Goal: Communication & Community: Answer question/provide support

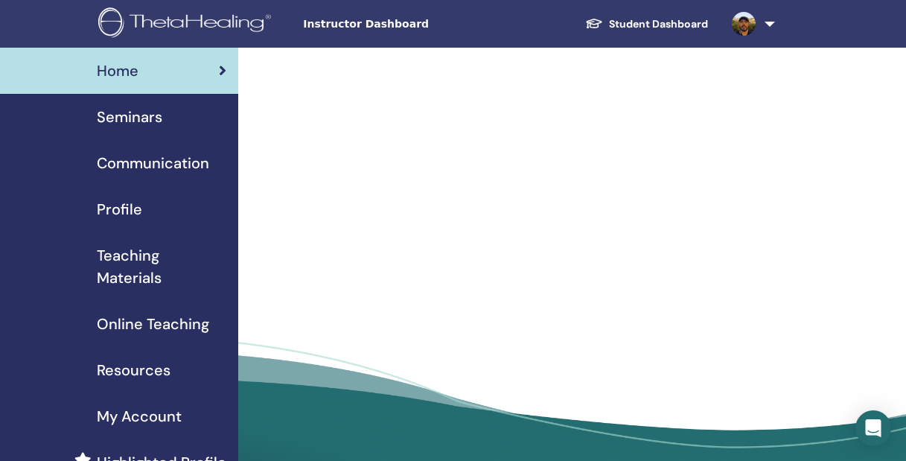
click at [347, 25] on span "Instructor Dashboard" at bounding box center [414, 24] width 223 height 16
click at [123, 74] on span "Home" at bounding box center [118, 71] width 42 height 22
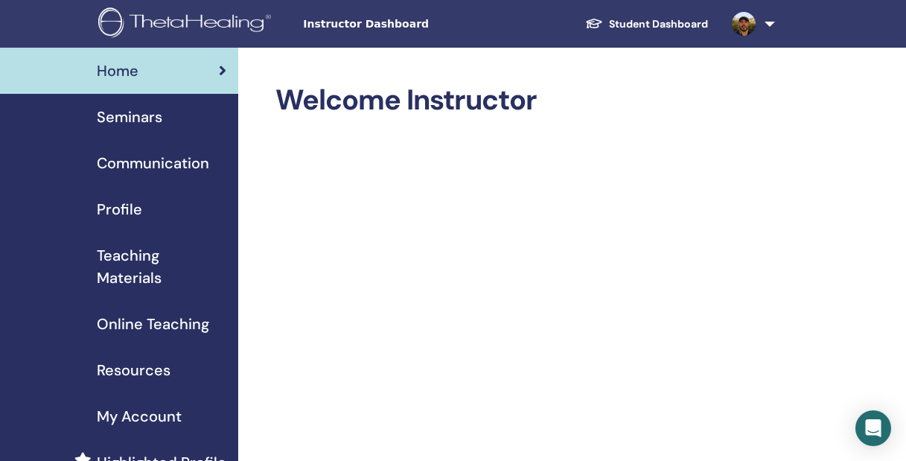
click at [770, 27] on link at bounding box center [750, 24] width 61 height 48
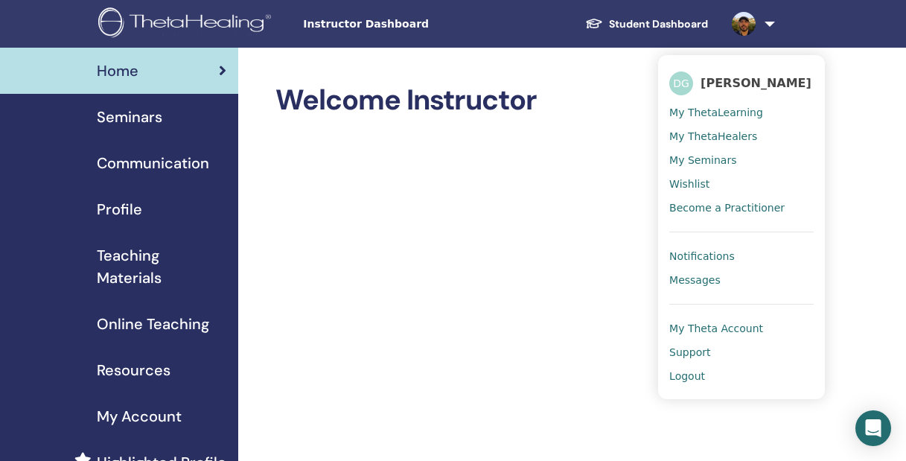
click at [690, 287] on span "Messages" at bounding box center [695, 279] width 51 height 13
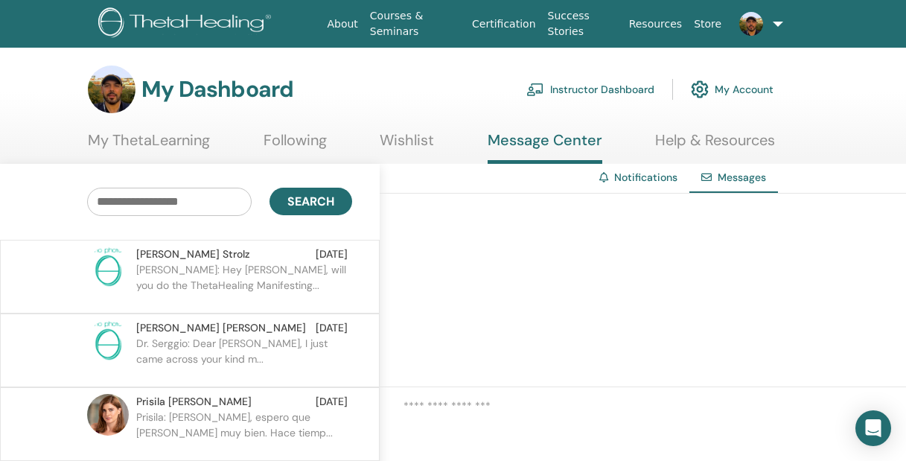
click at [181, 276] on p "[PERSON_NAME]: Hey [PERSON_NAME], will you do the ThetaHealing Manifesting..." at bounding box center [244, 284] width 216 height 45
